Goal: Task Accomplishment & Management: Manage account settings

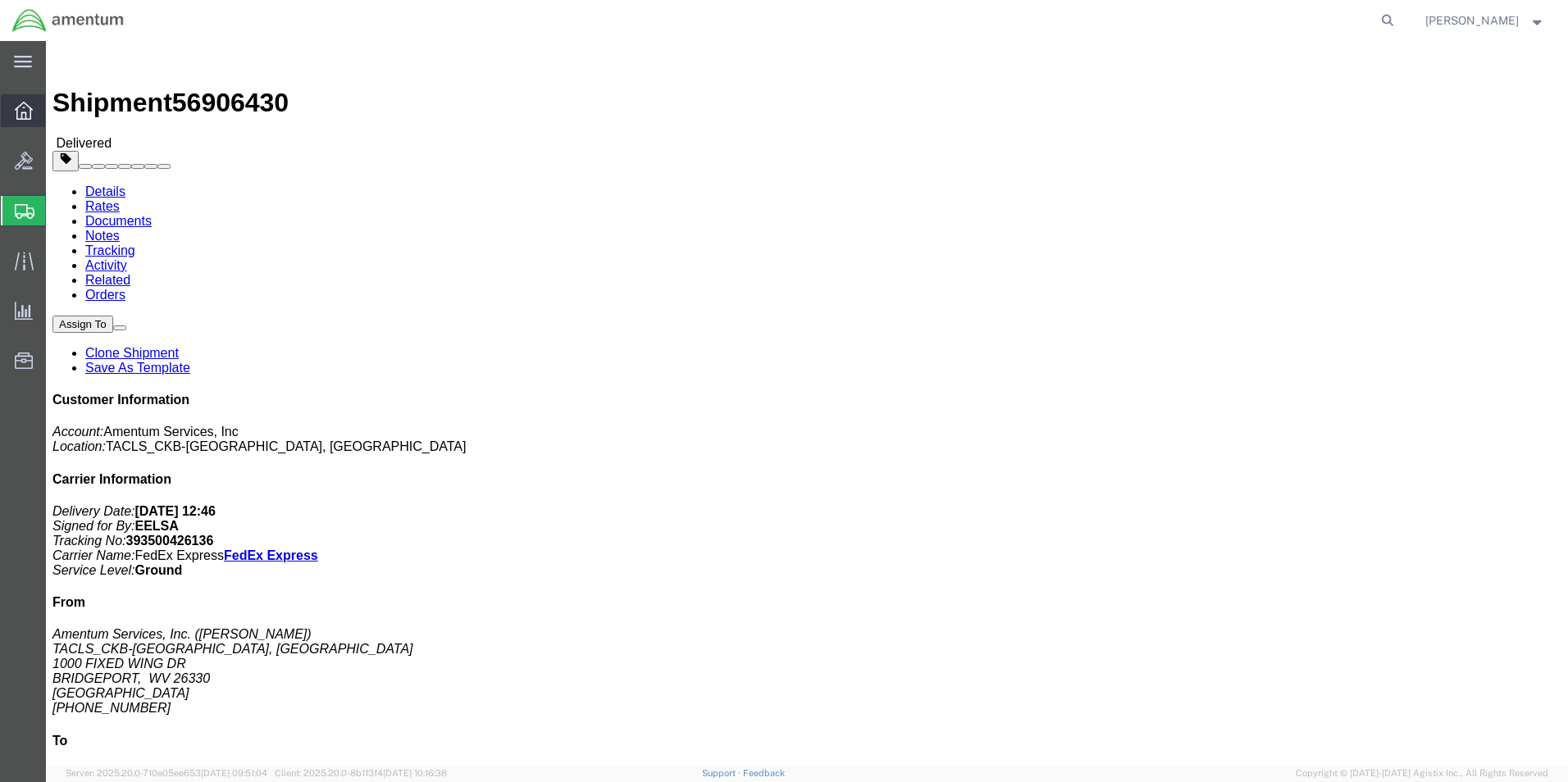
click at [32, 114] on icon at bounding box center [23, 110] width 18 height 18
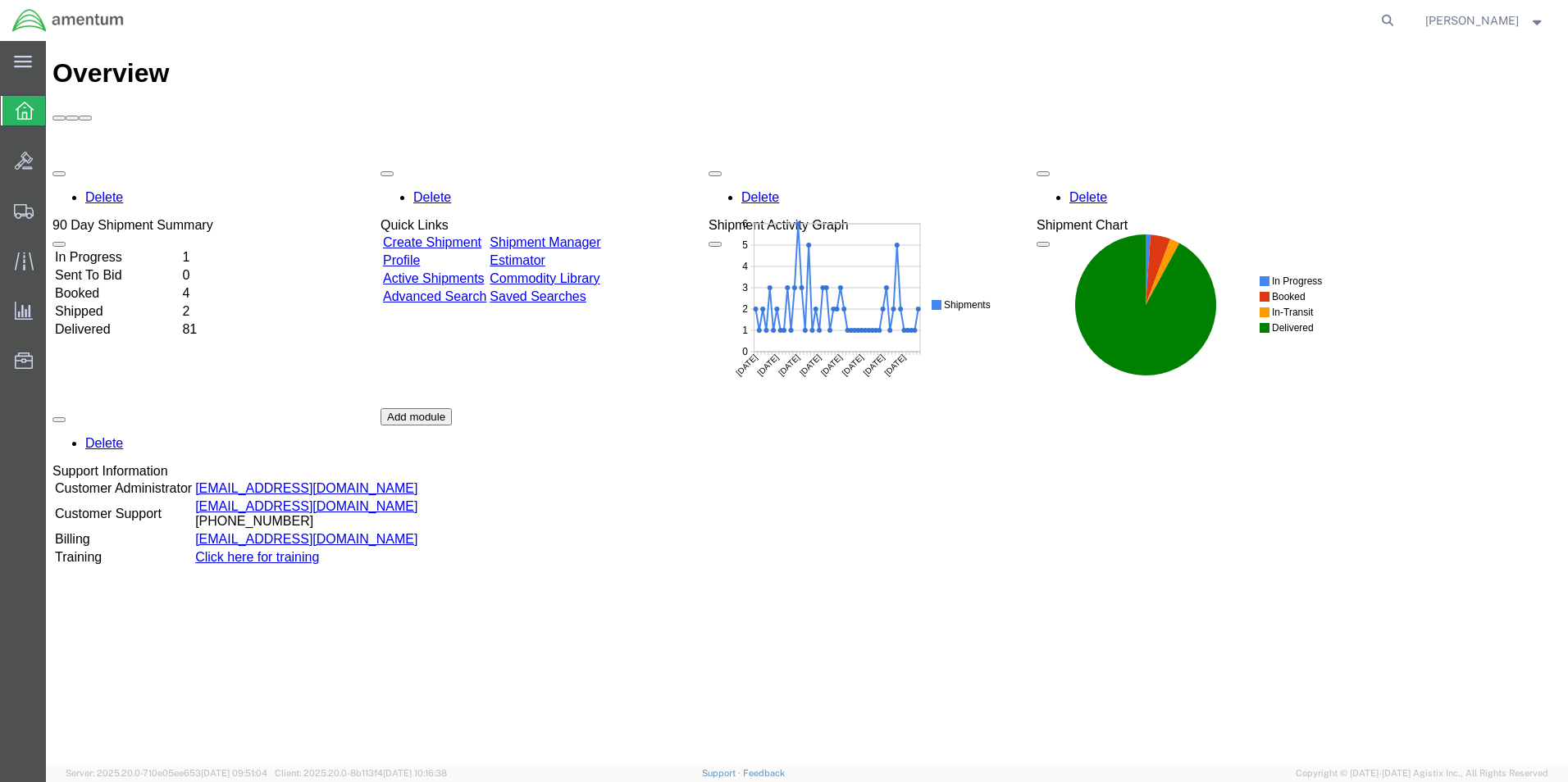
click at [600, 235] on link "Shipment Manager" at bounding box center [545, 242] width 111 height 14
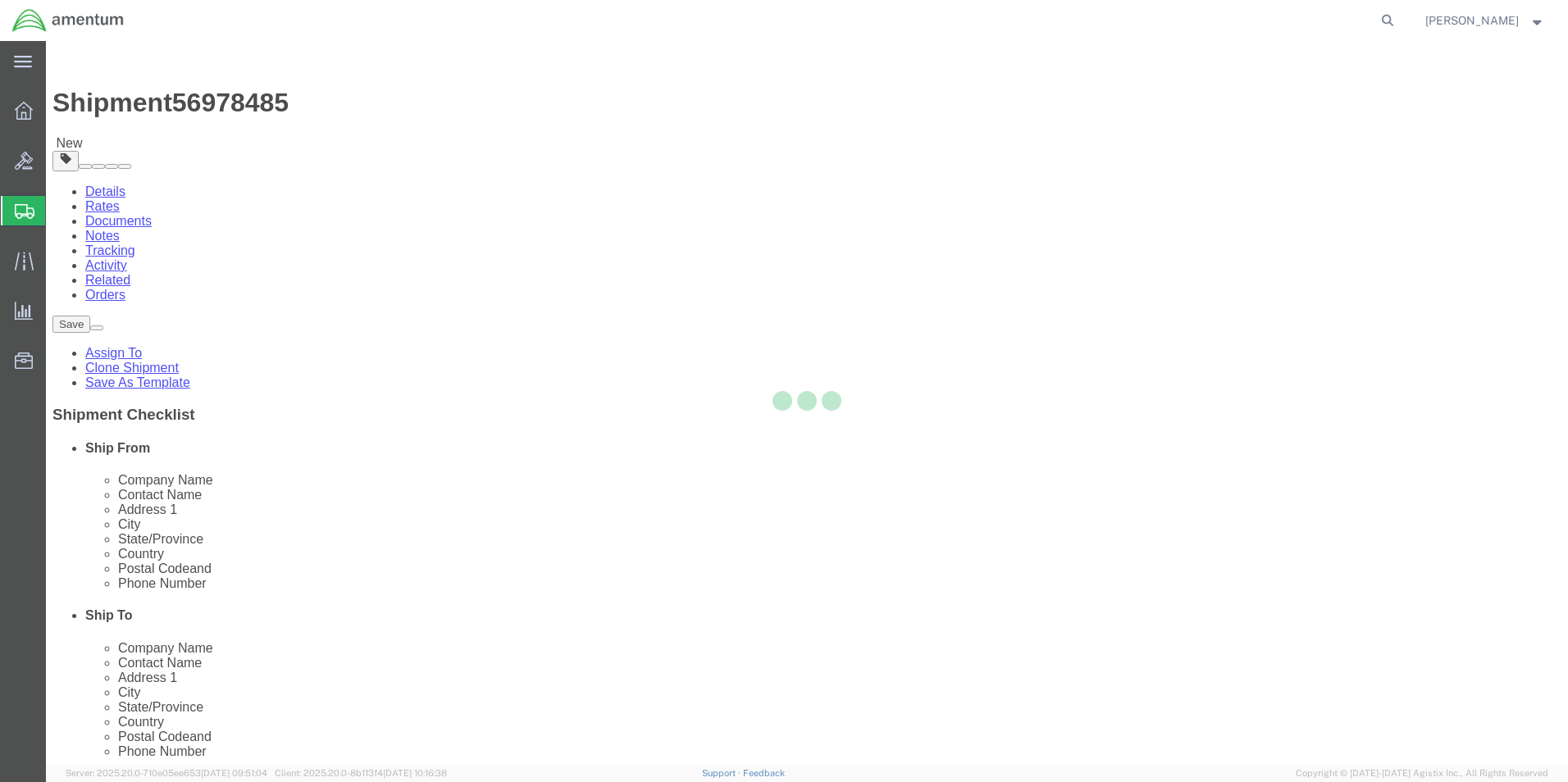
select select "42743"
select select
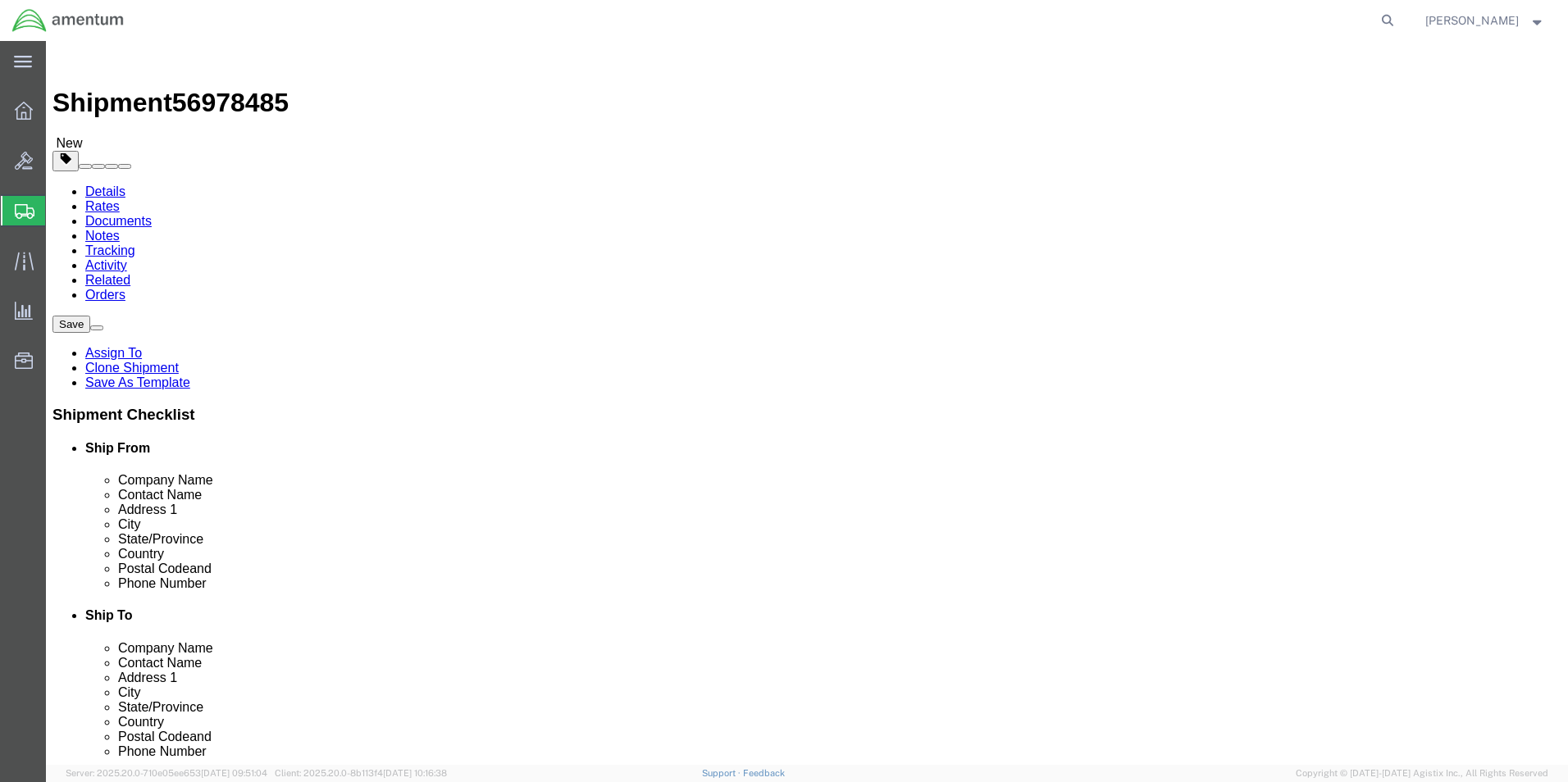
click input "TIME CALIBRATIONS"
click input "text"
paste input "TIME CALIBRATIONS"
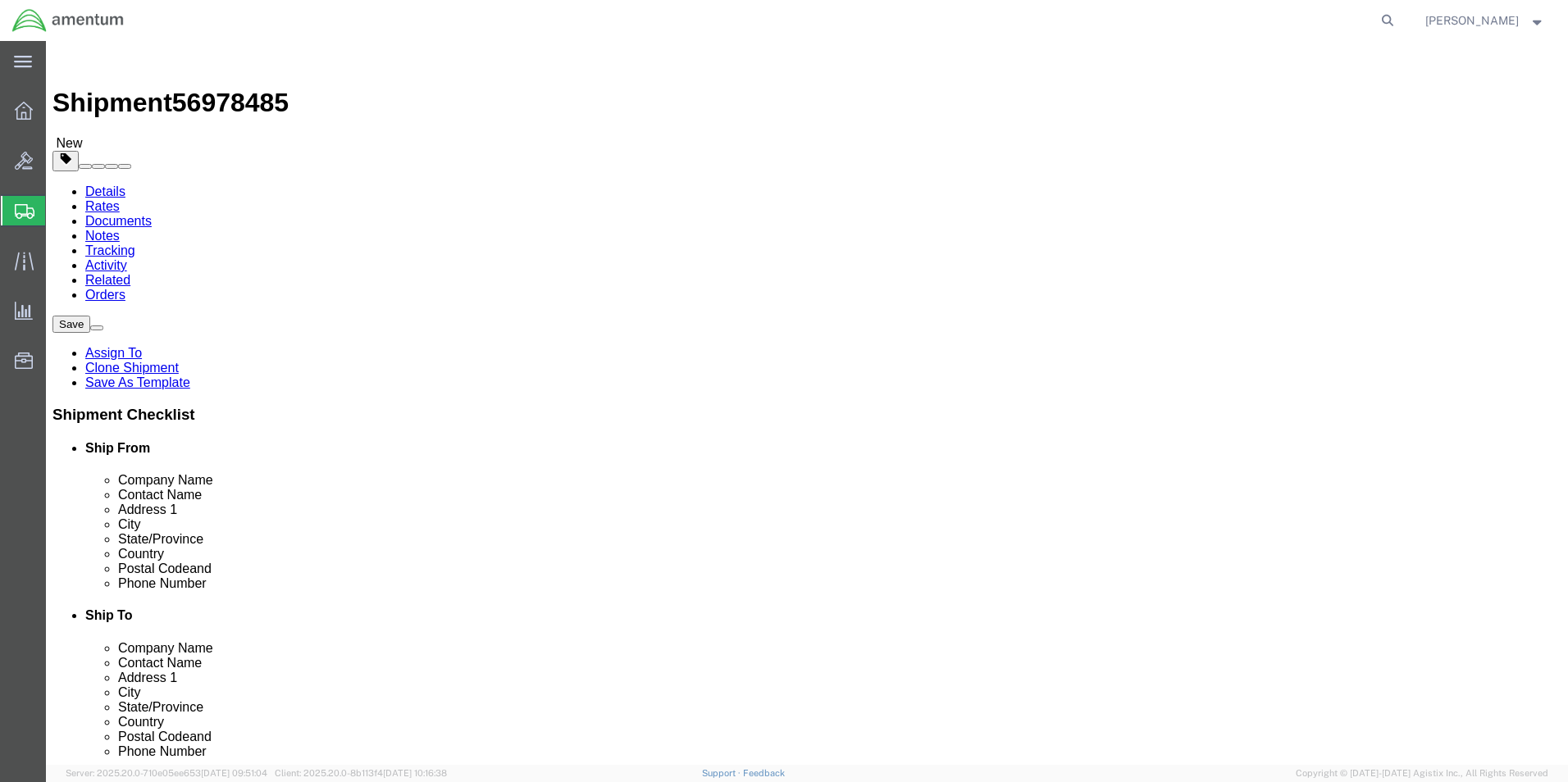
type input "TIME CALIBRATIONS"
click input "text"
type input "3048429775"
click label
click input "checkbox"
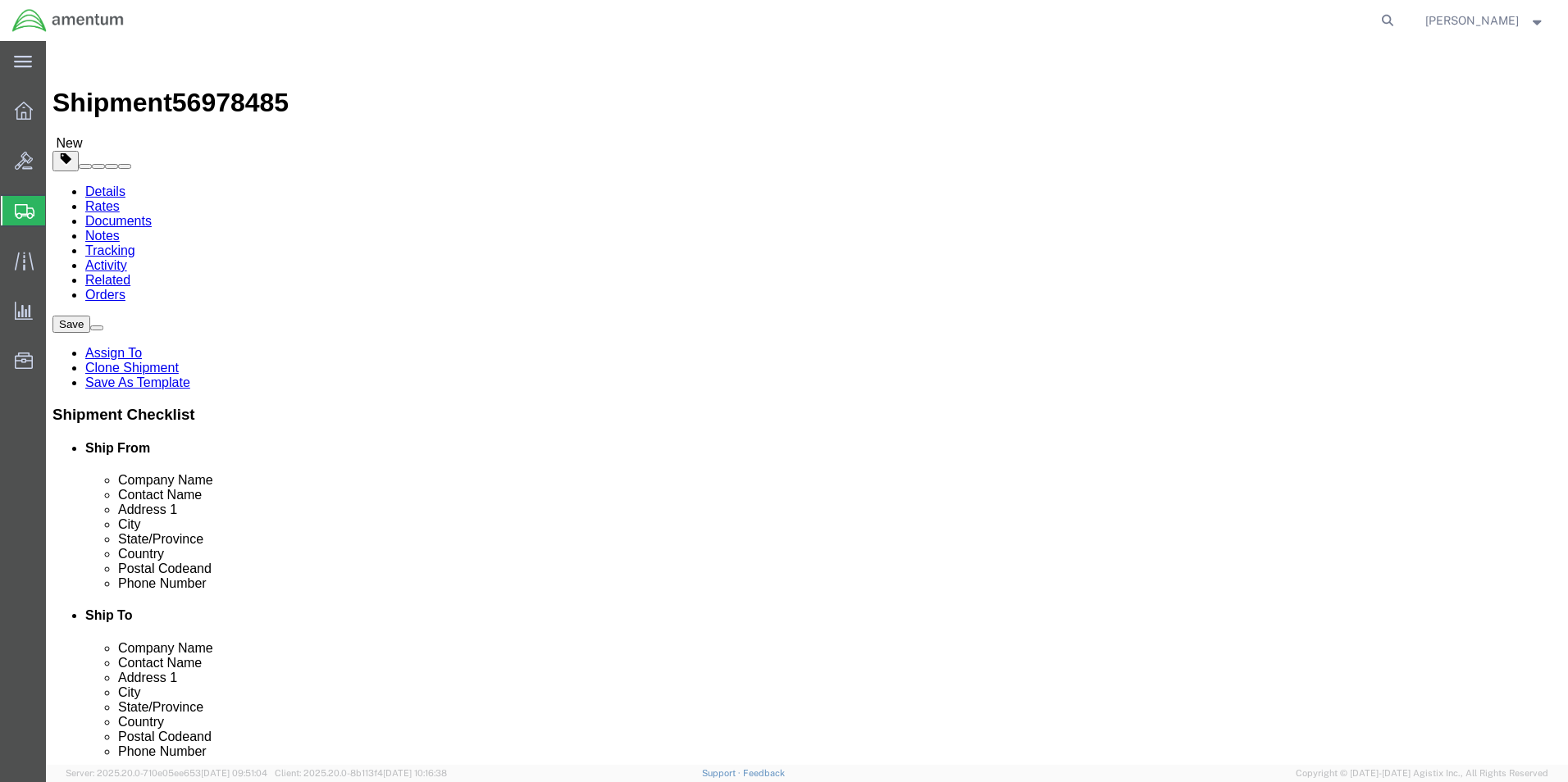
click input "checkbox"
checkbox input "false"
click button "Rate Shipment"
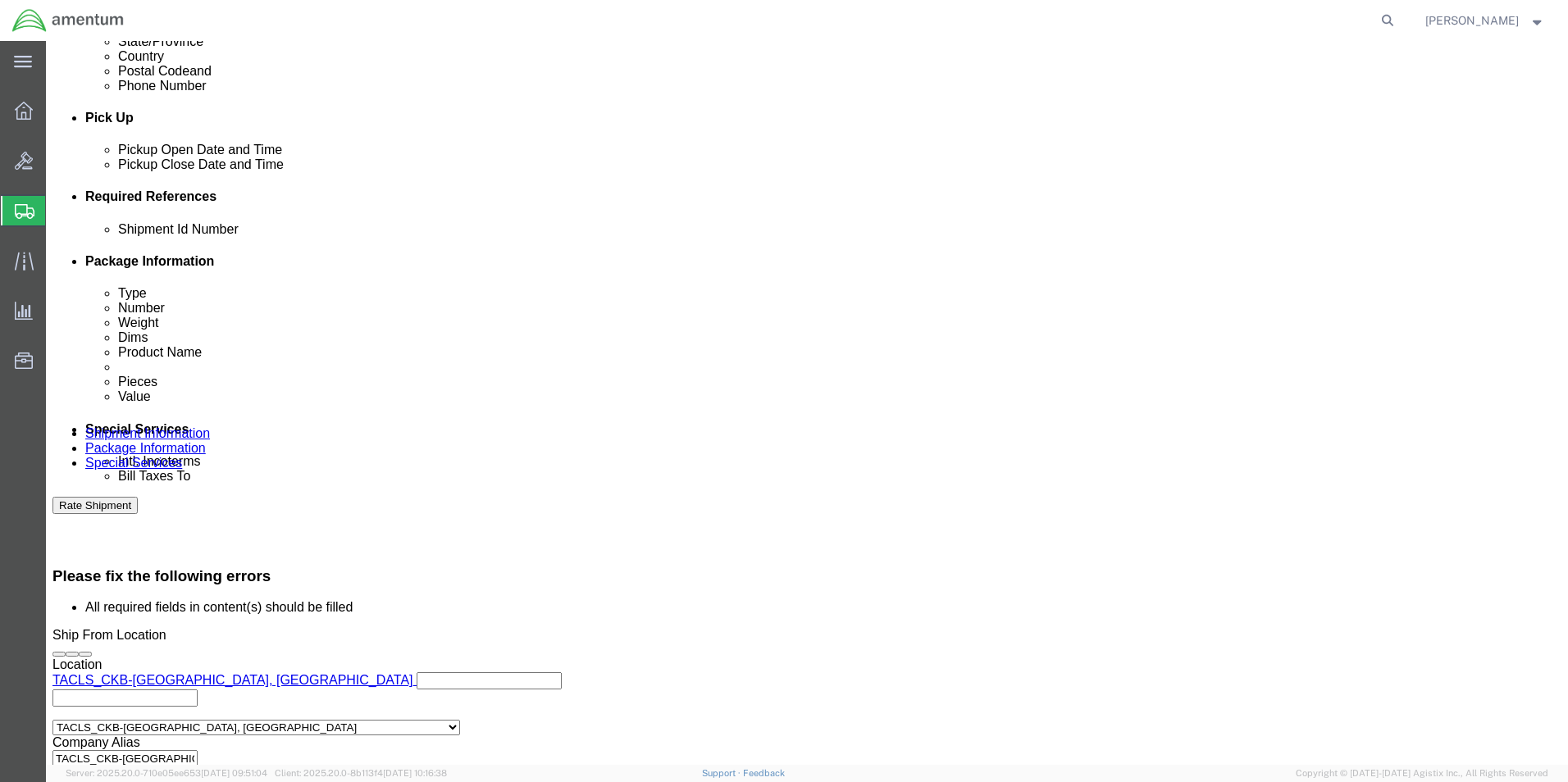
scroll to position [814, 0]
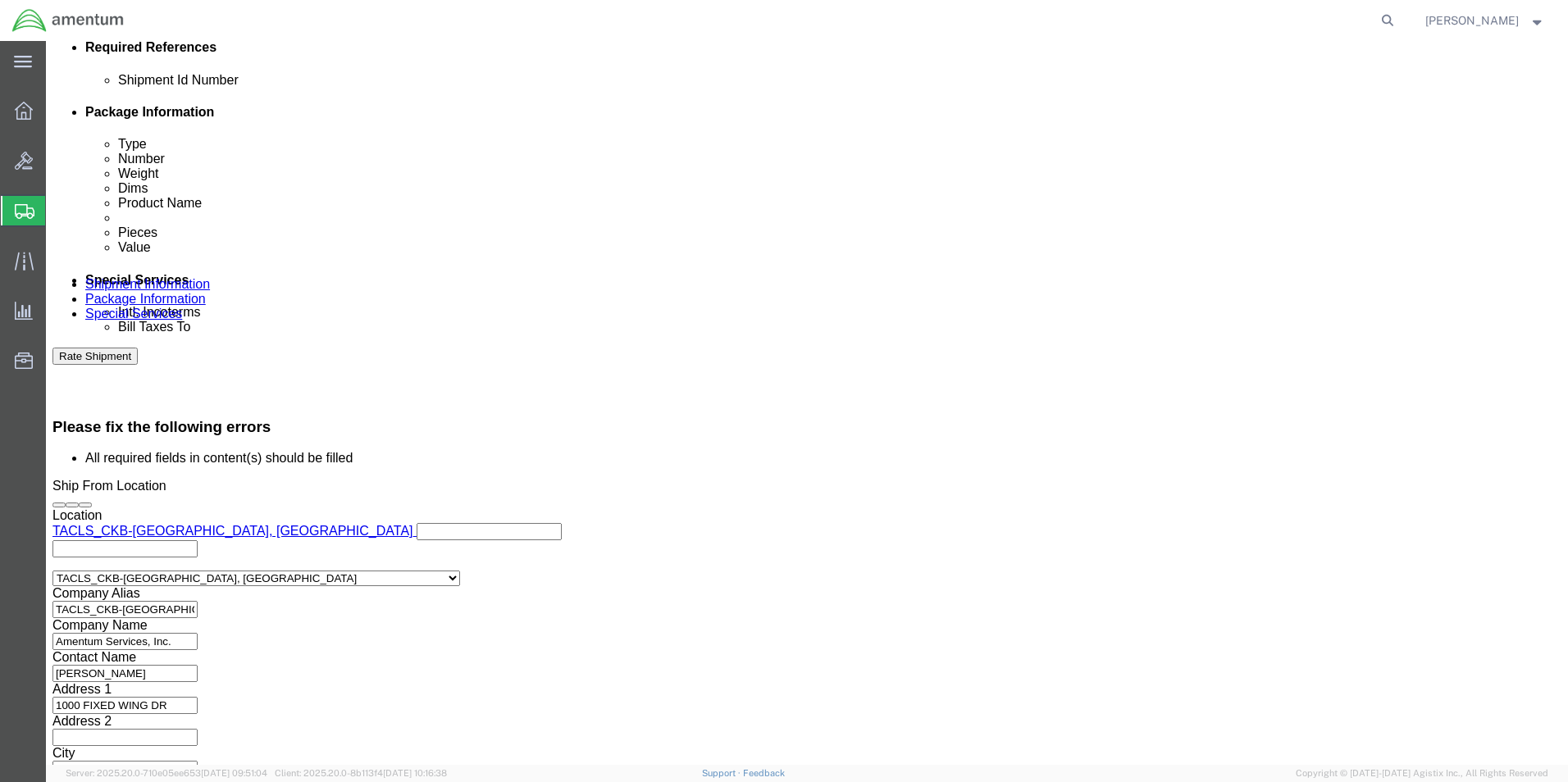
click button "Continue"
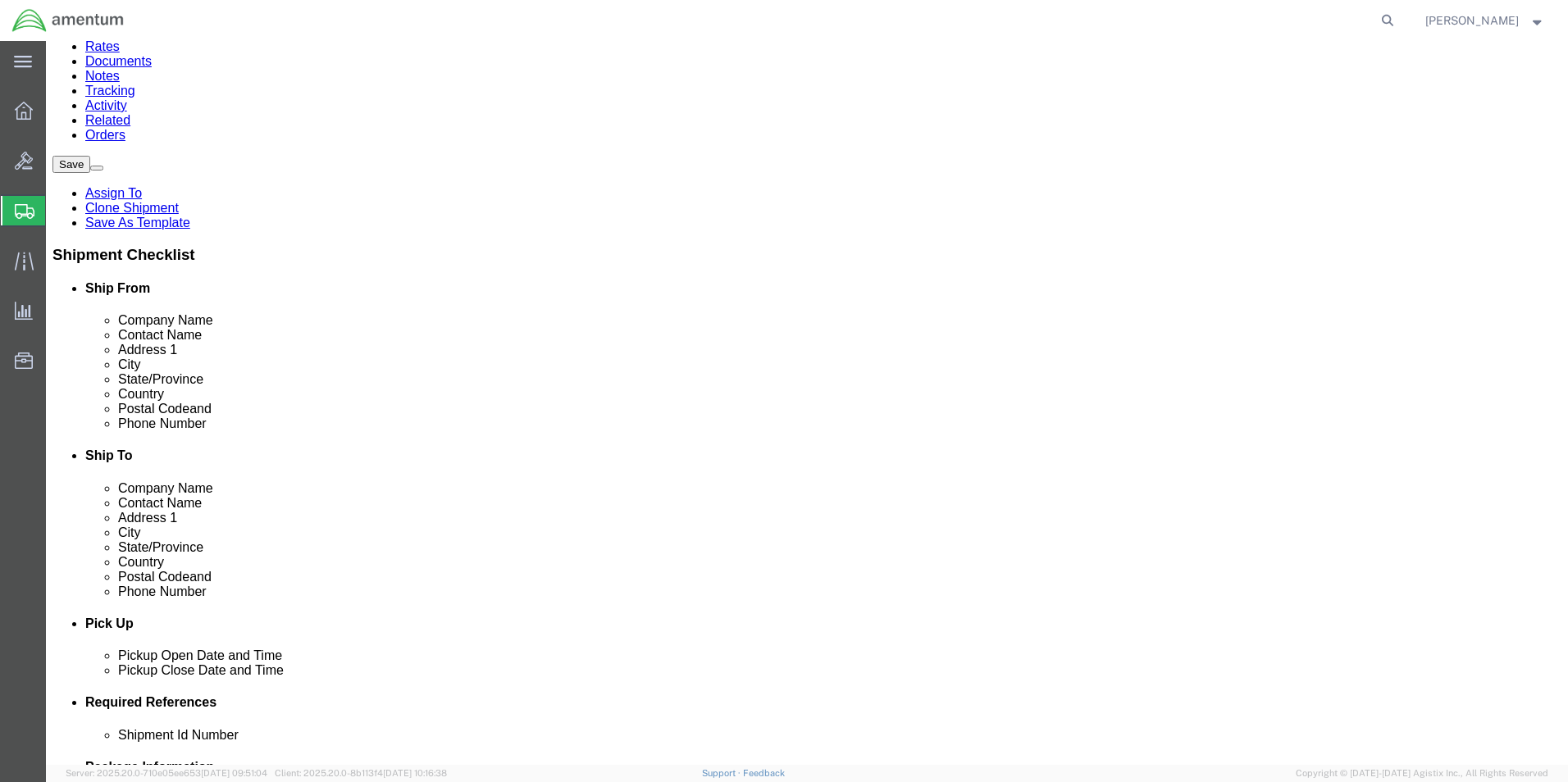
click dd
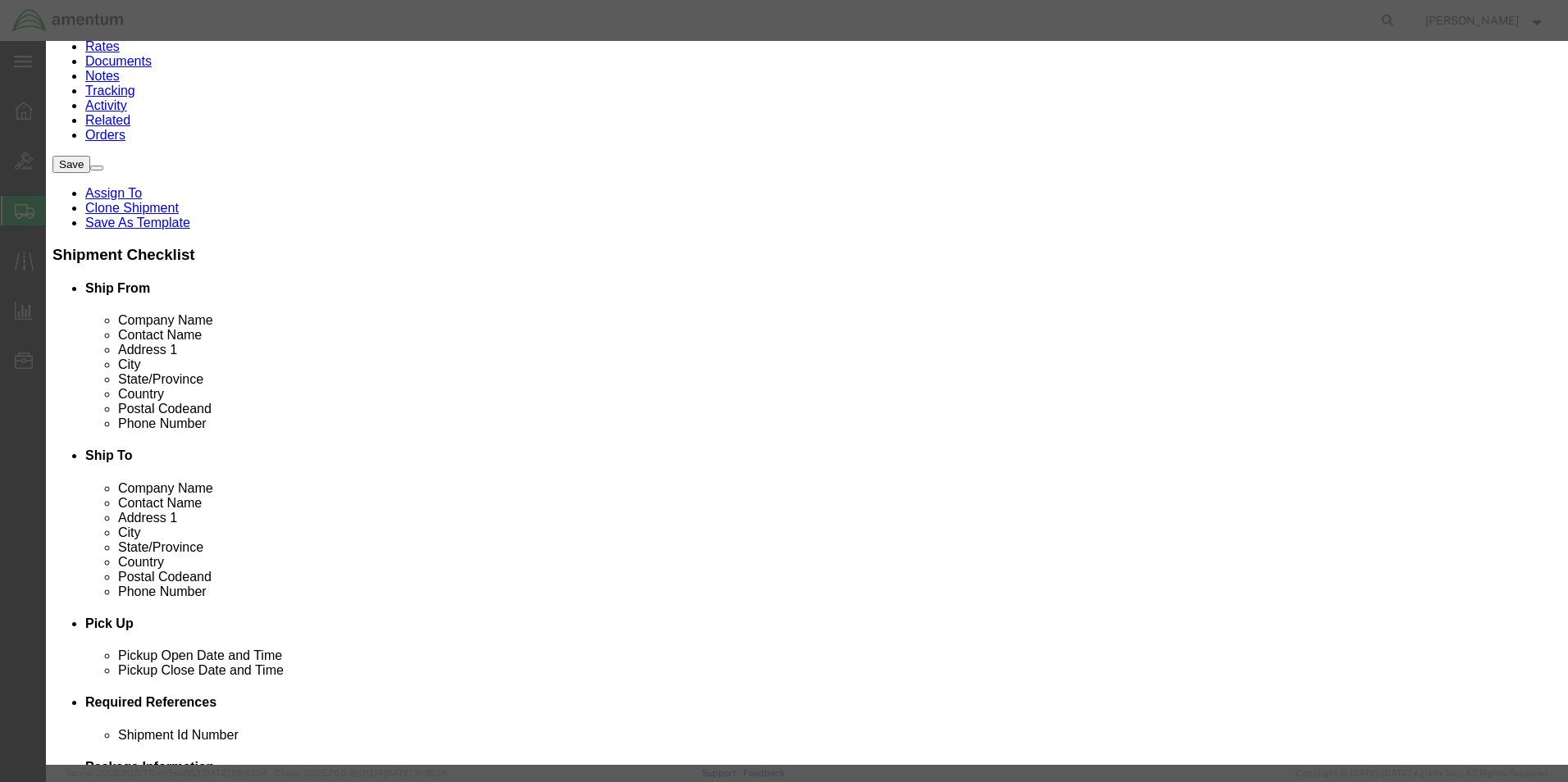
click input "text"
type input "100"
click button "Save & Close"
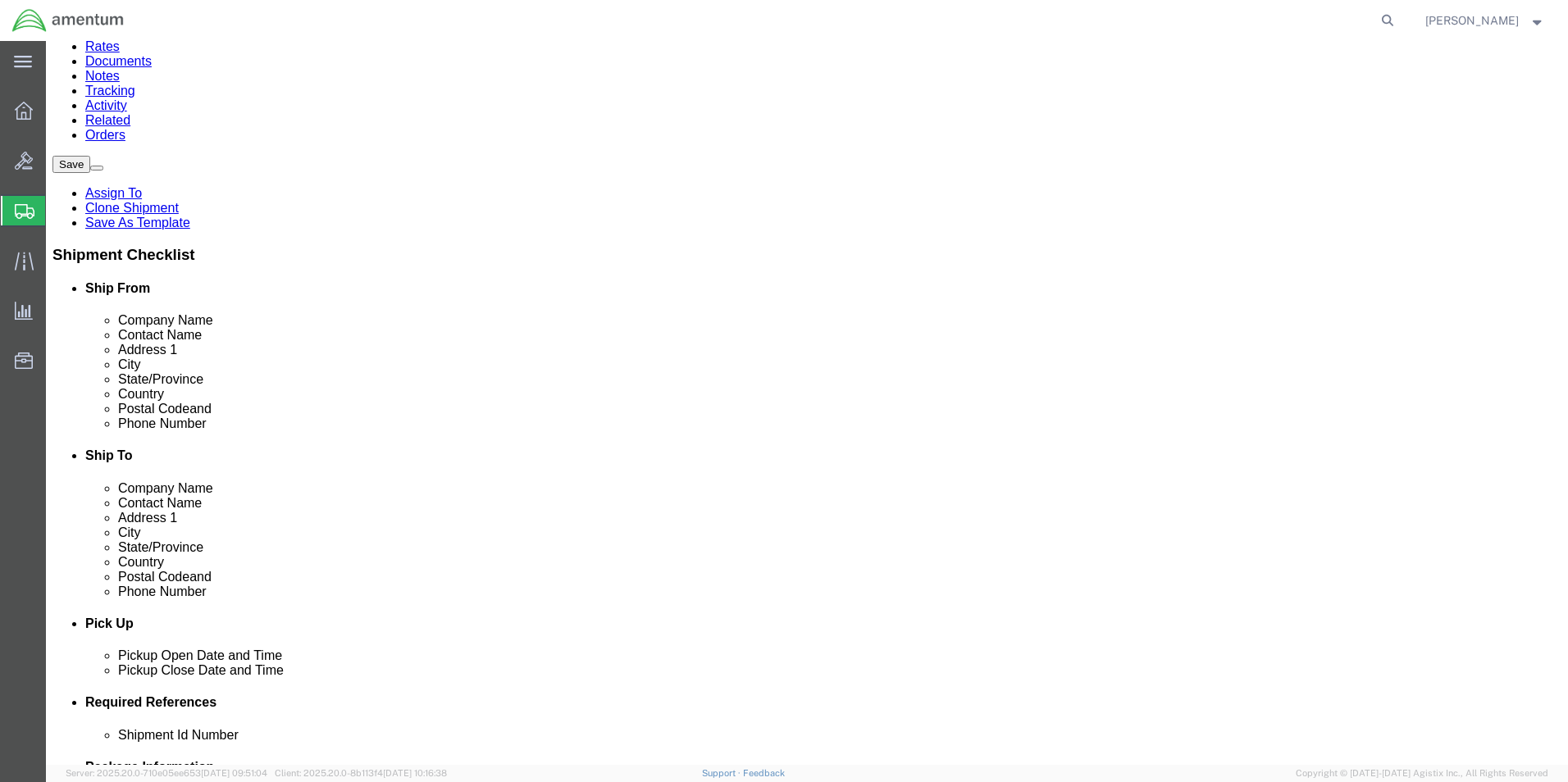
click div "Pieces: 1.00 Each Total value:"
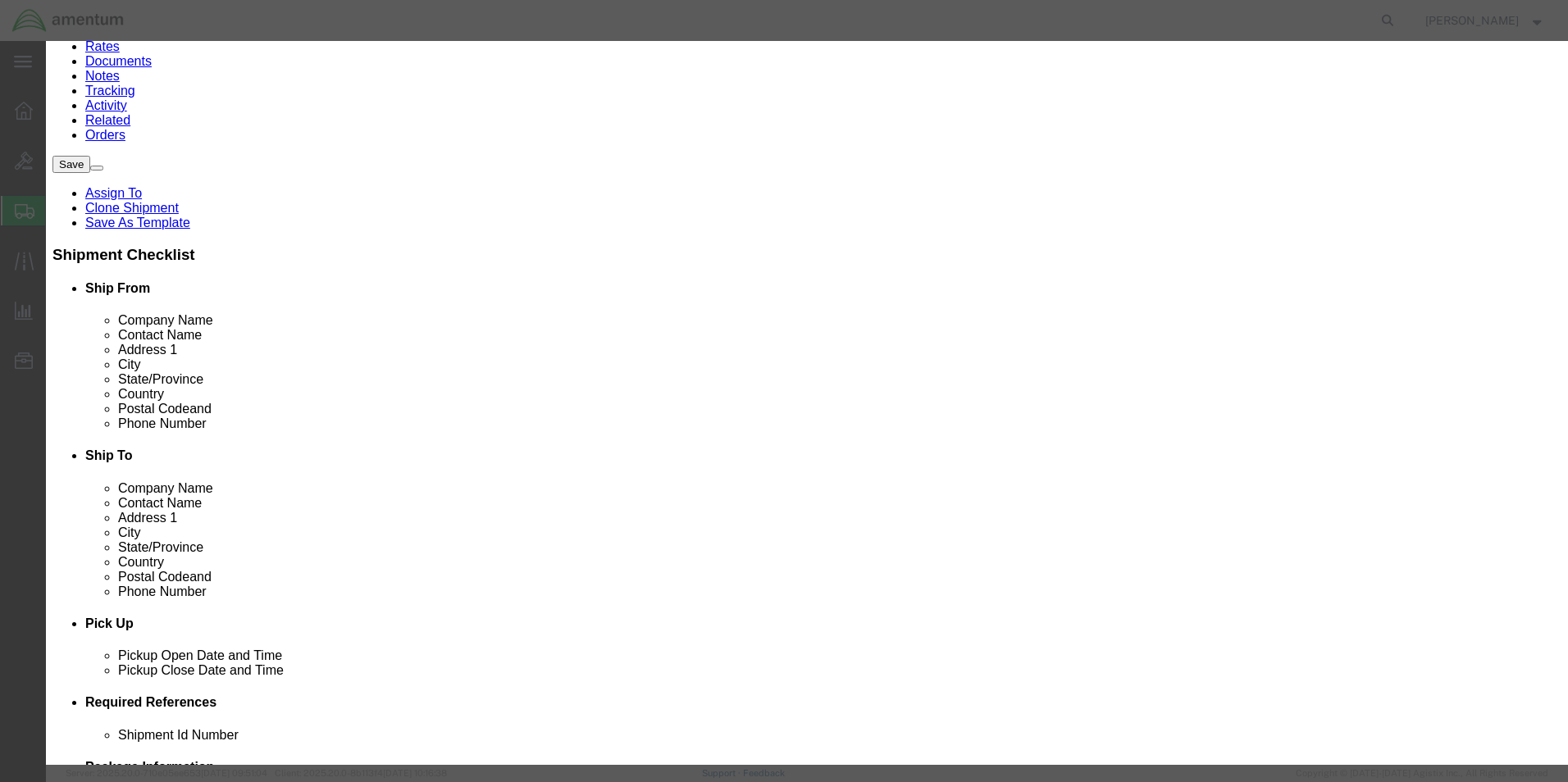
click input "text"
type input "100"
click button "Save & Close"
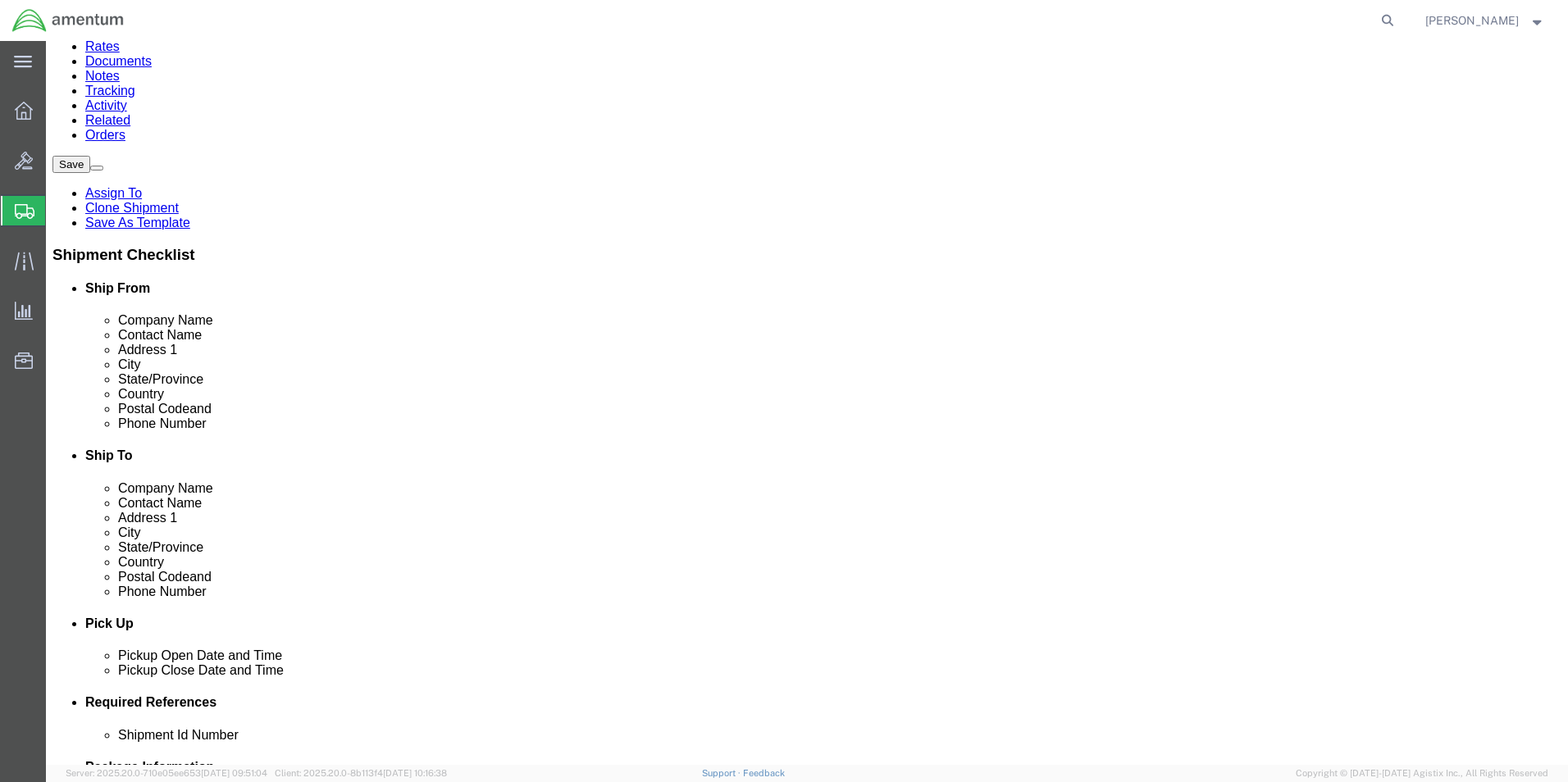
click button "Rate Shipment"
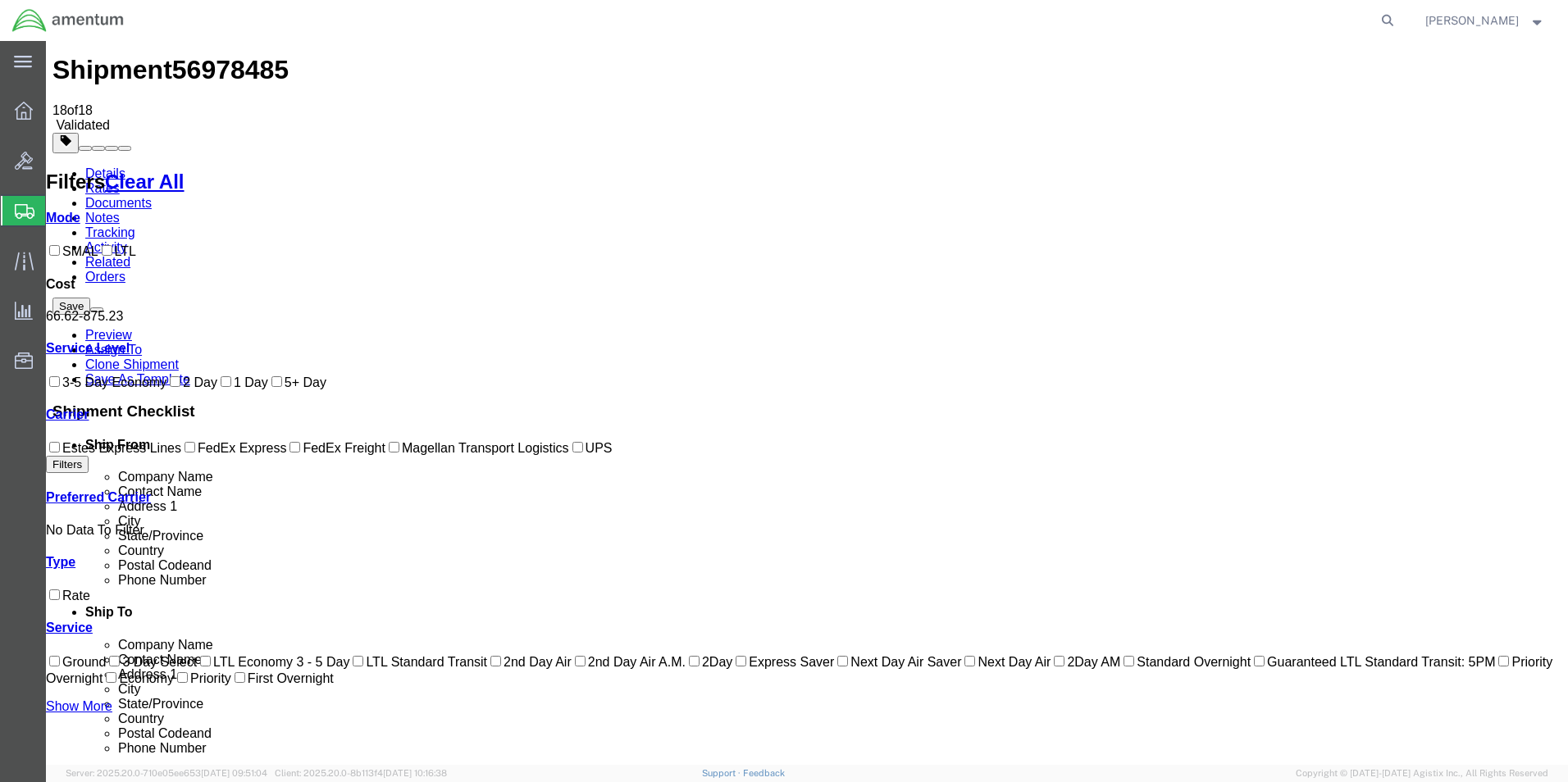
scroll to position [82, 0]
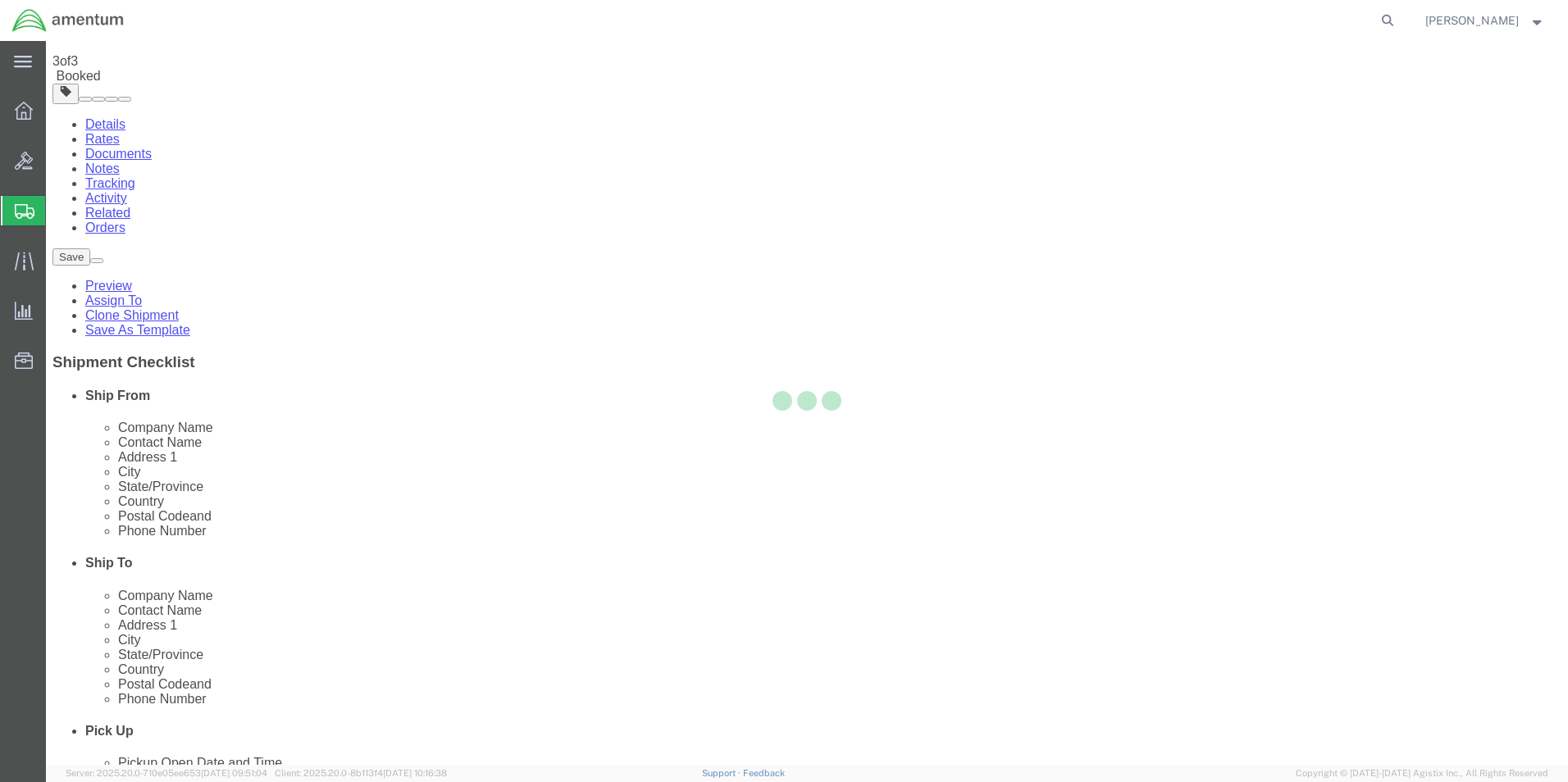
scroll to position [0, 0]
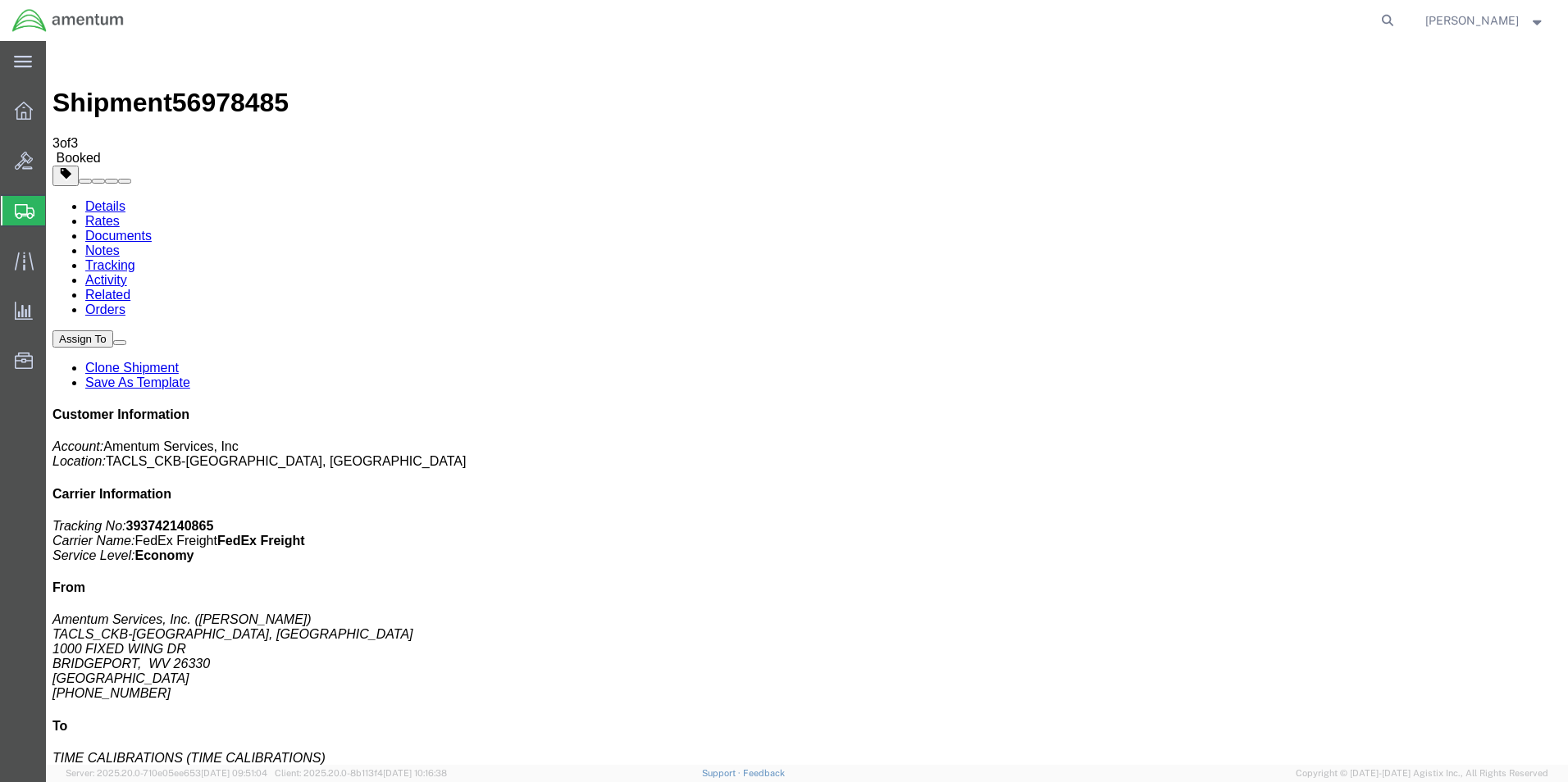
click at [102, 199] on link "Details" at bounding box center [105, 206] width 40 height 14
click link "Schedule pickup request"
